Goal: Information Seeking & Learning: Learn about a topic

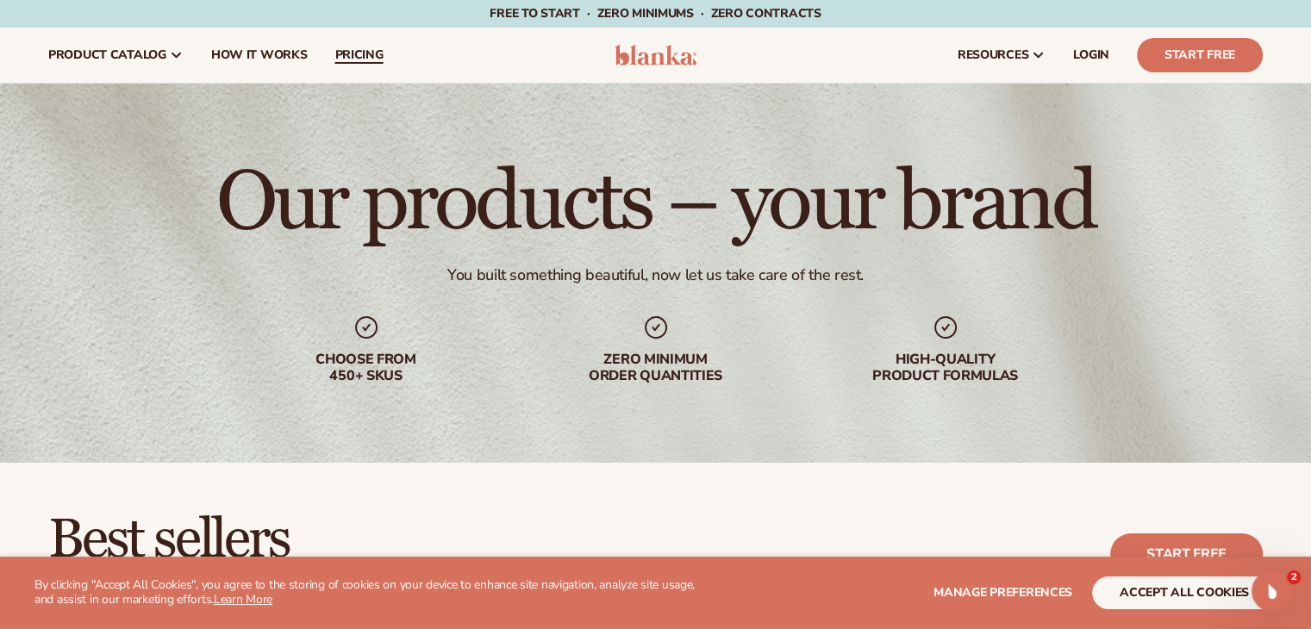
click at [372, 55] on span "pricing" at bounding box center [358, 55] width 48 height 14
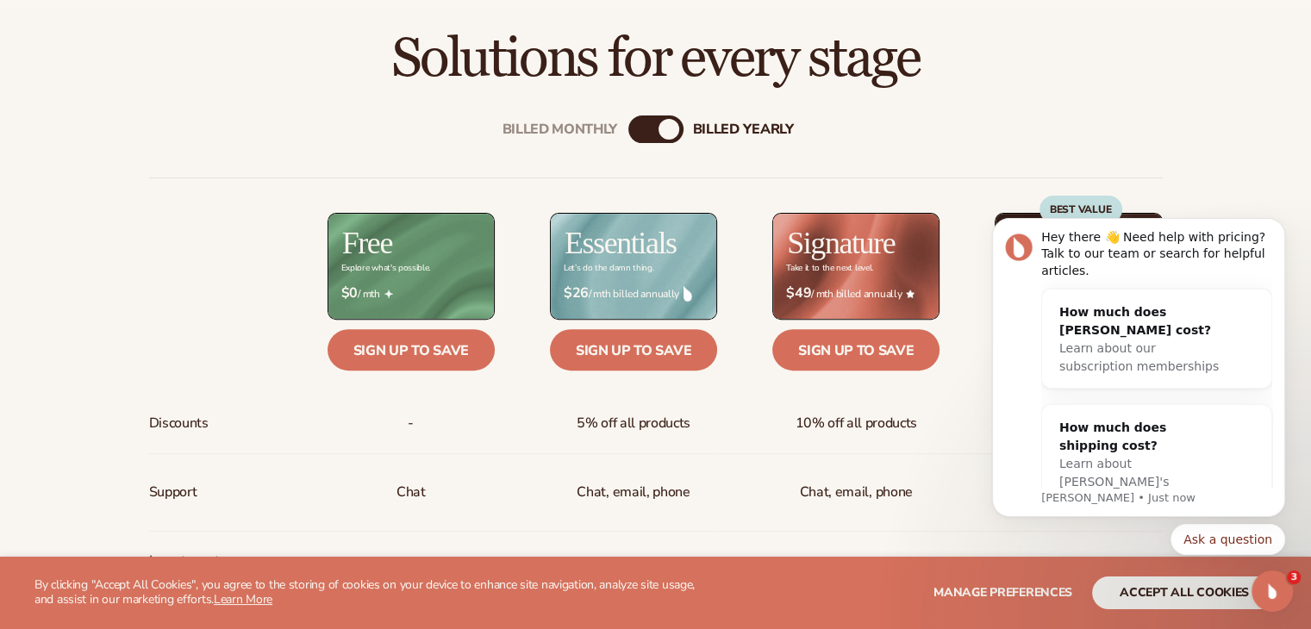
click html "Hey there 👋 Need help with pricing? Talk to our team or search for helpful arti…"
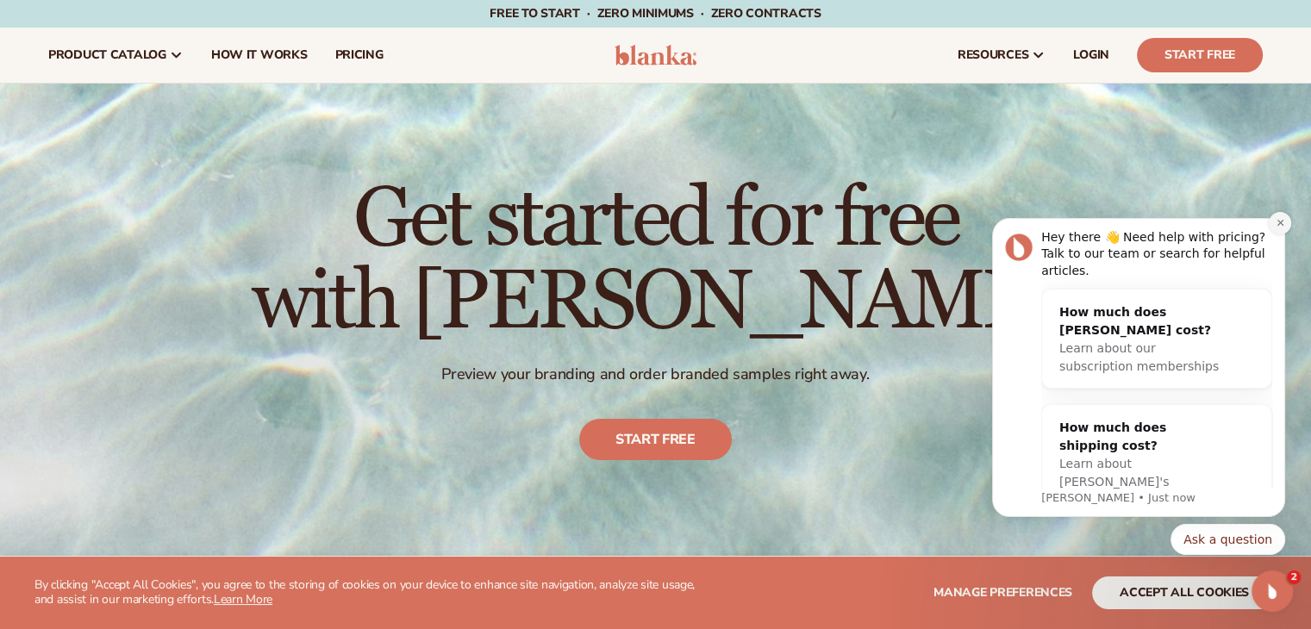
click at [1282, 227] on icon "Dismiss notification" at bounding box center [1279, 222] width 9 height 9
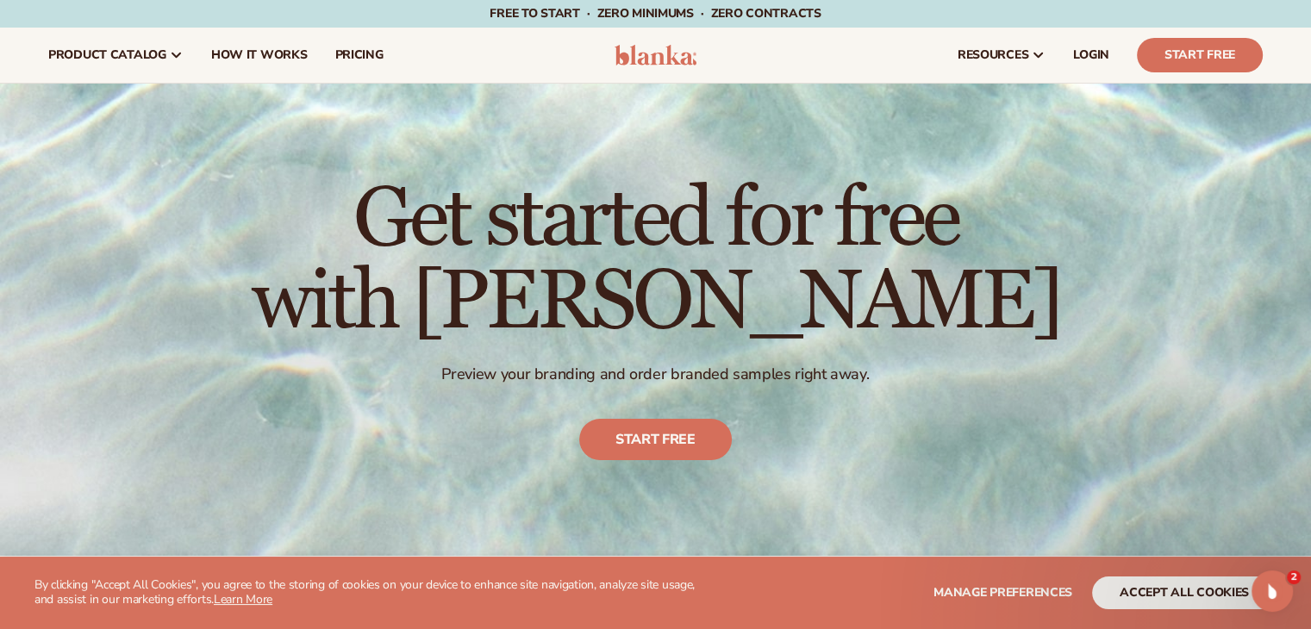
click at [249, 238] on div "Get started for free with Blanka Preview your branding and order branded sample…" at bounding box center [655, 320] width 1311 height 472
click at [254, 48] on span "How It Works" at bounding box center [259, 55] width 97 height 14
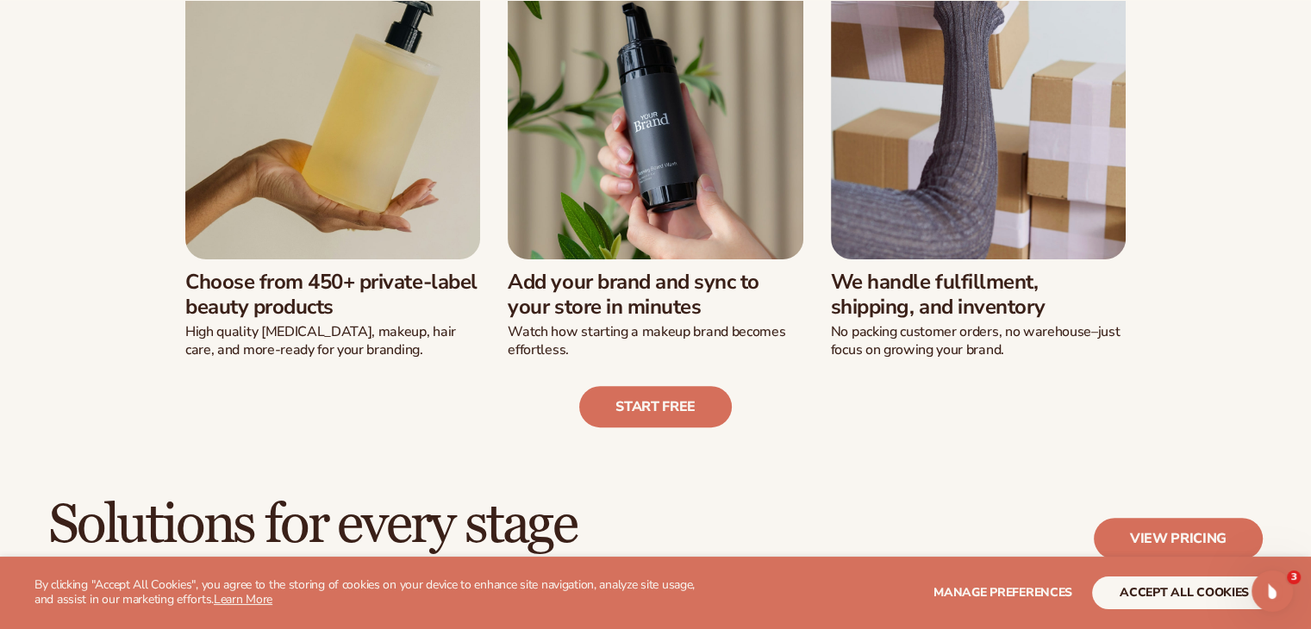
scroll to position [551, 0]
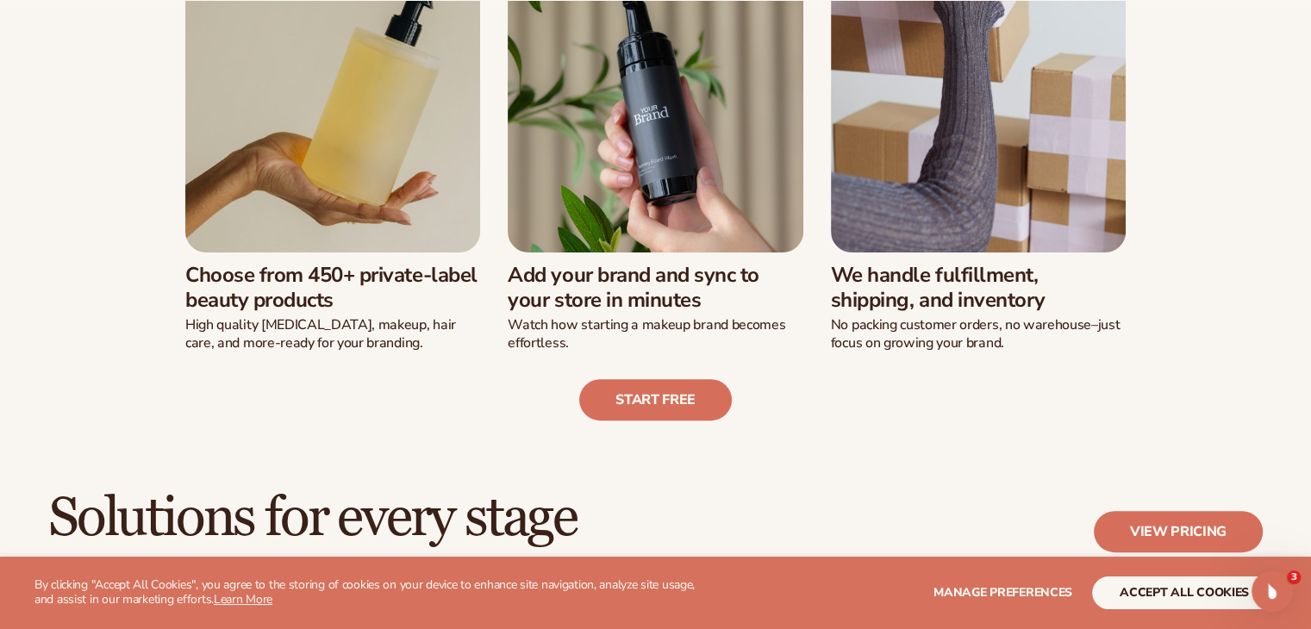
click at [1207, 240] on div "We’ve built a new way of launching a beauty line: Choose from 450+ private-labe…" at bounding box center [655, 156] width 1214 height 529
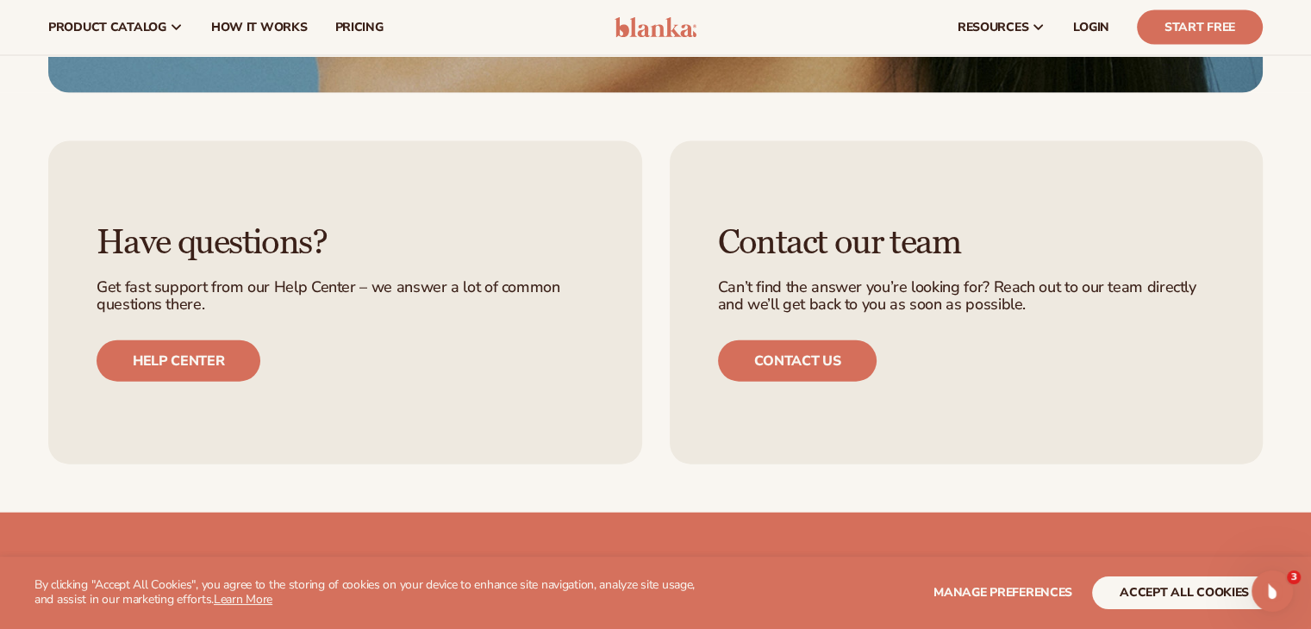
scroll to position [3929, 0]
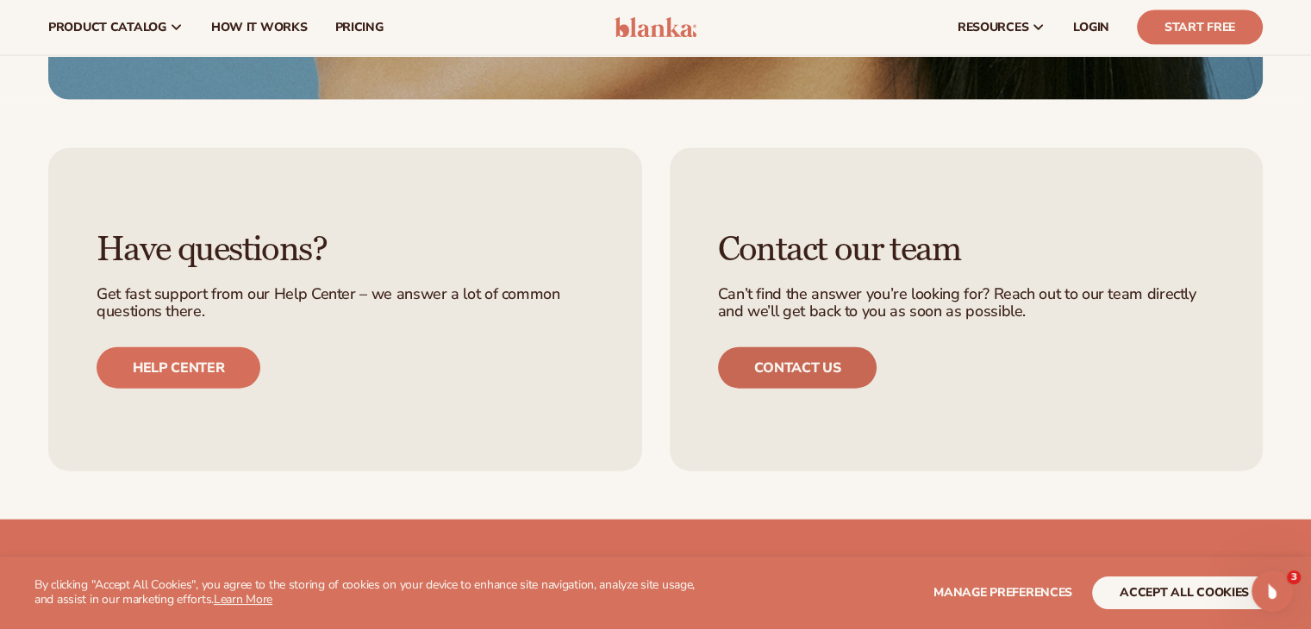
click at [793, 370] on link "Contact us" at bounding box center [797, 367] width 159 height 41
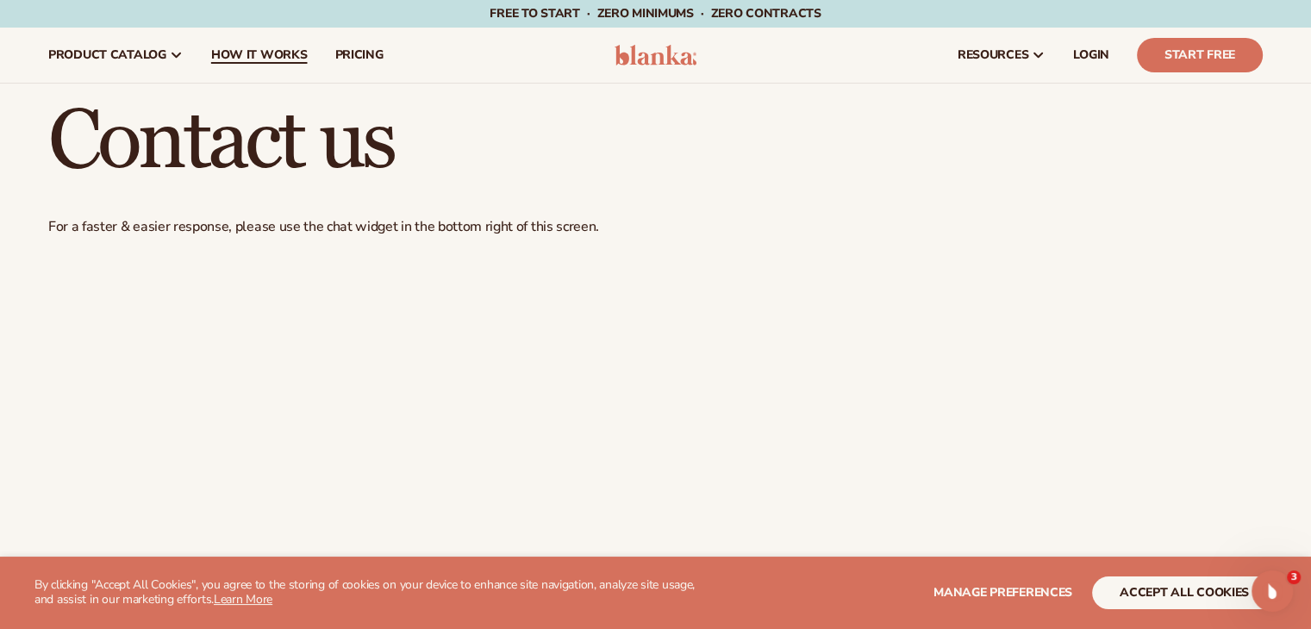
click at [254, 50] on span "How It Works" at bounding box center [259, 55] width 97 height 14
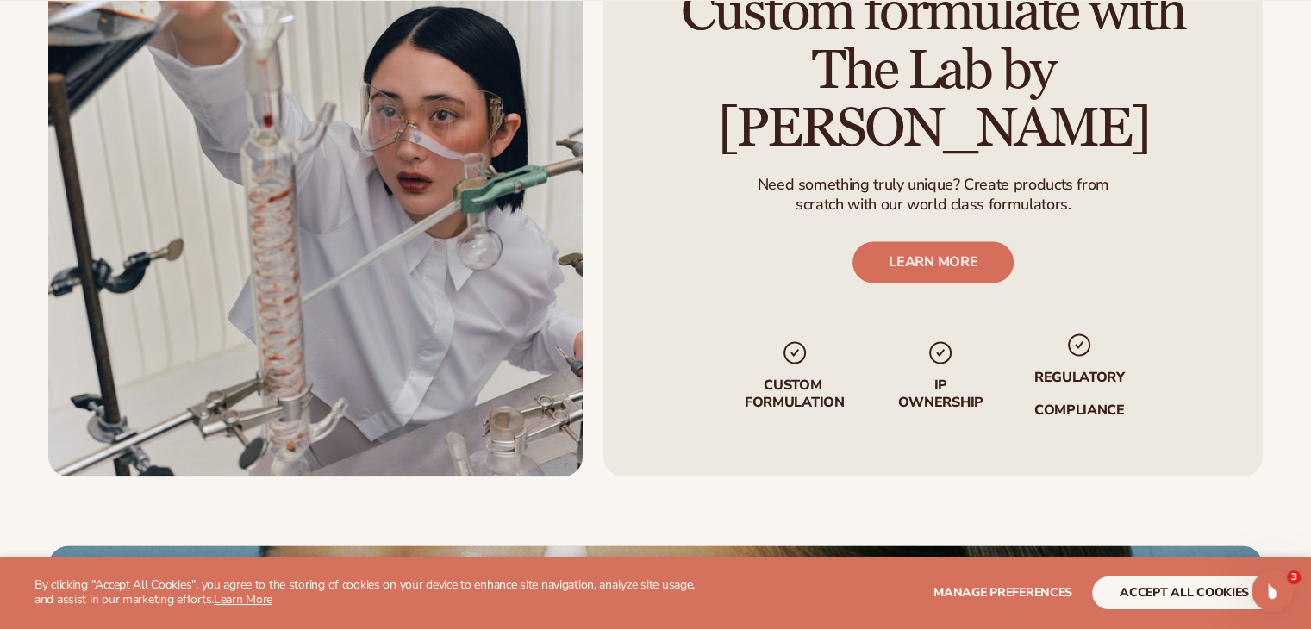
scroll to position [2964, 0]
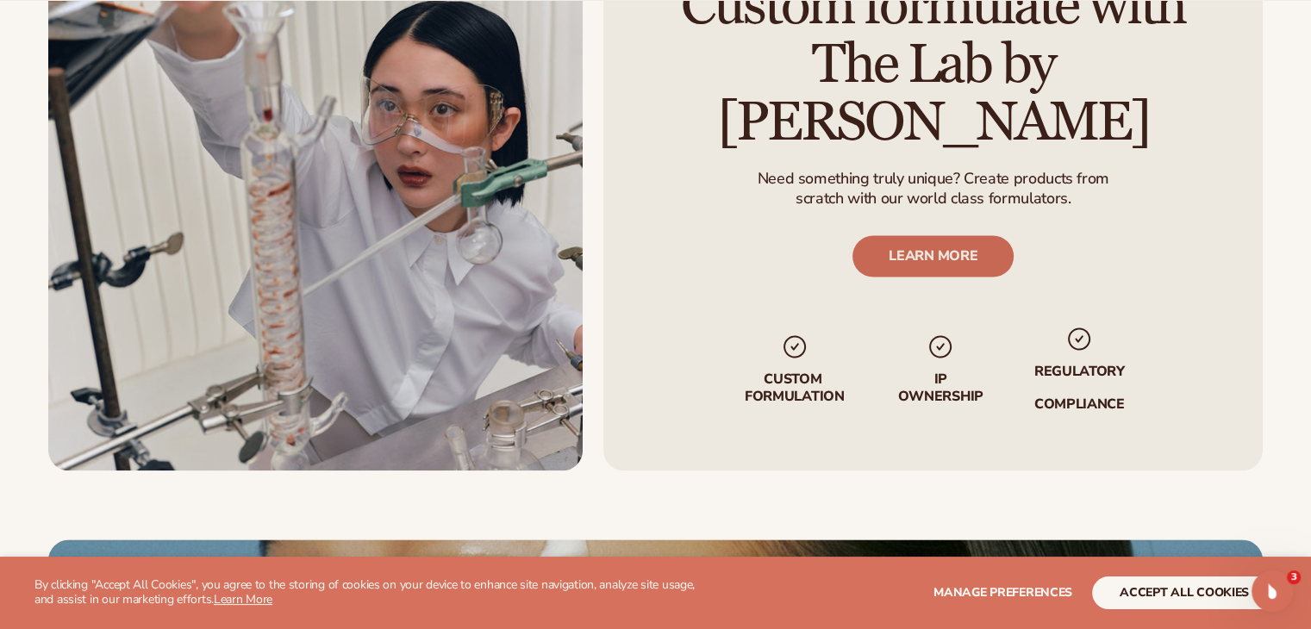
click at [935, 235] on link "LEARN MORE" at bounding box center [932, 255] width 161 height 41
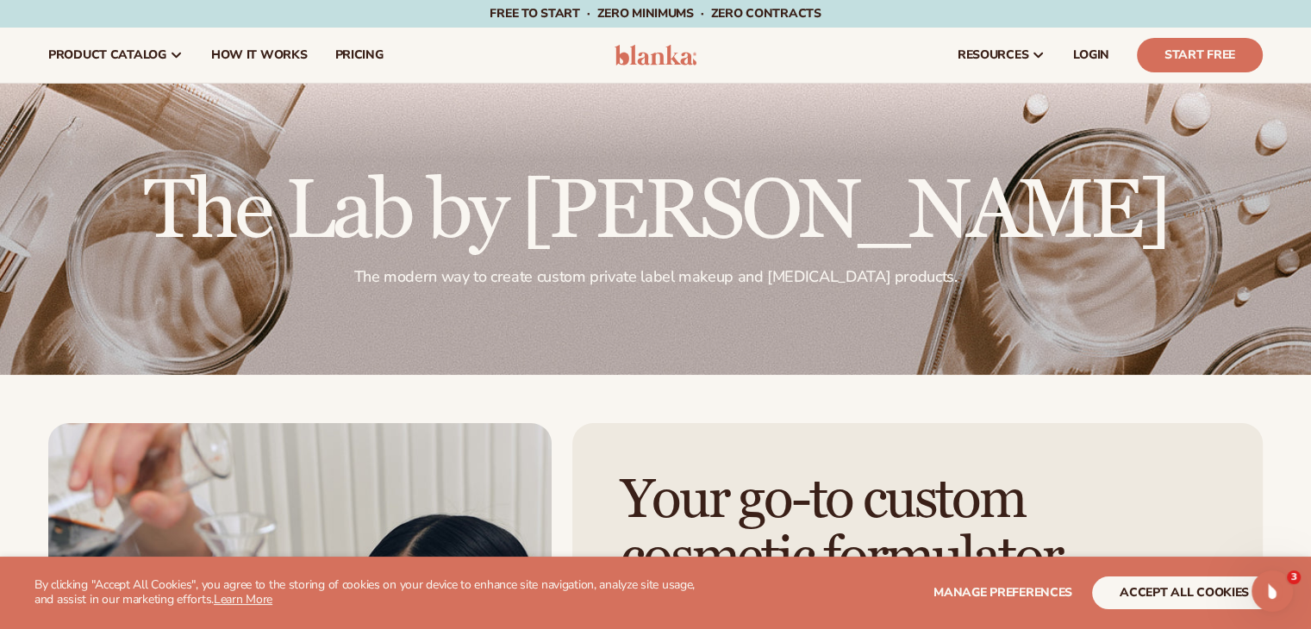
click at [645, 52] on img at bounding box center [655, 55] width 82 height 21
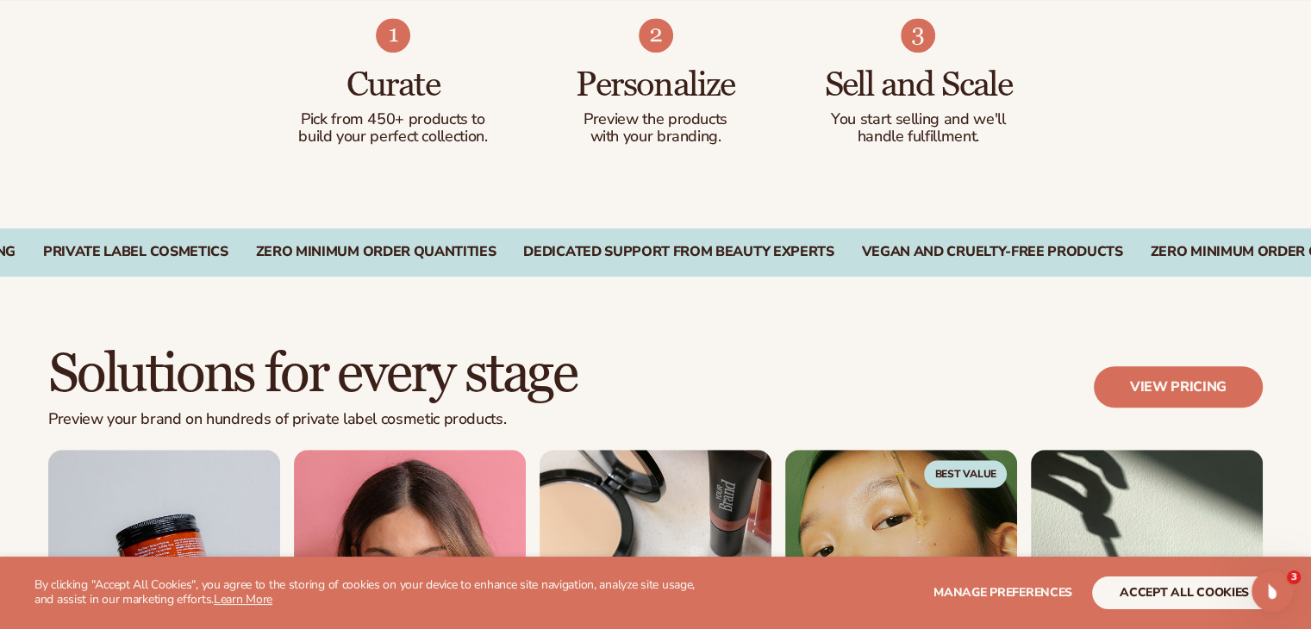
scroll to position [1150, 0]
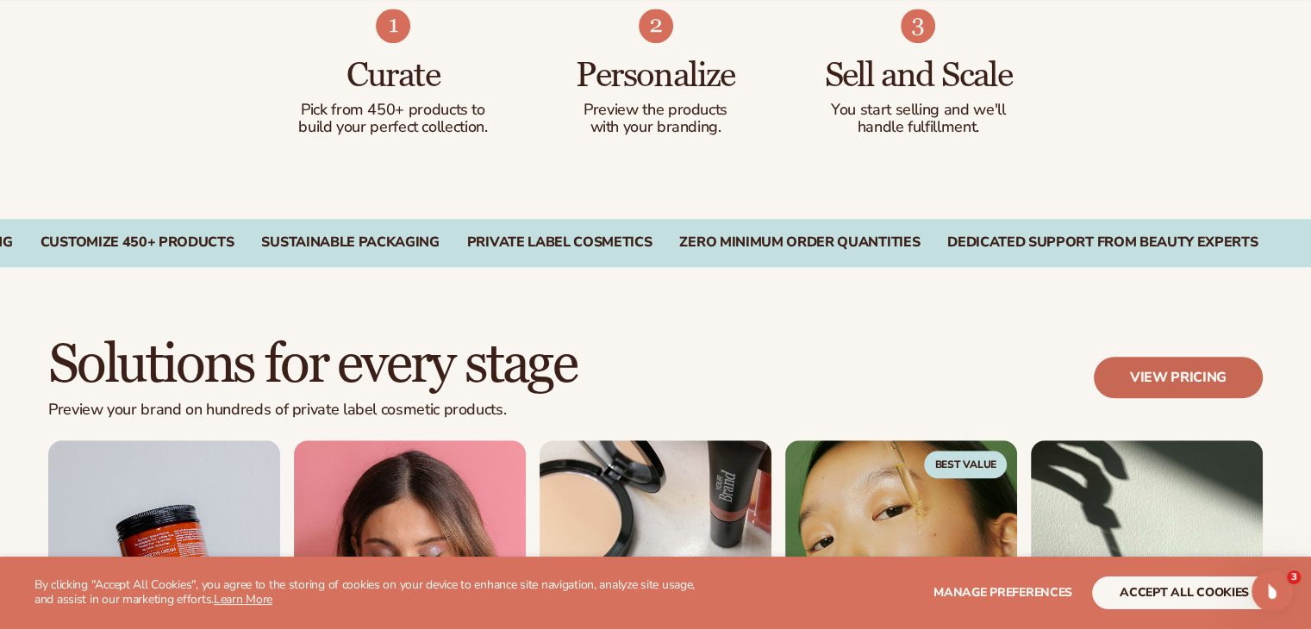
click at [1203, 383] on link "View pricing" at bounding box center [1177, 377] width 169 height 41
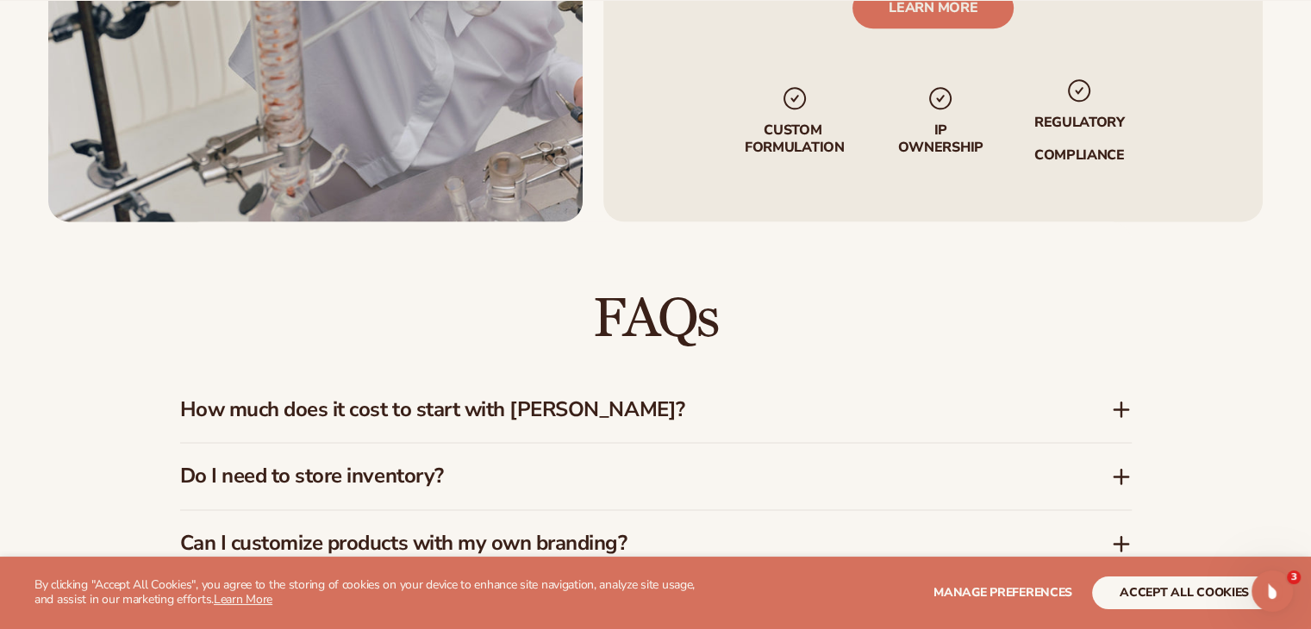
scroll to position [2264, 0]
